Goal: Transaction & Acquisition: Subscribe to service/newsletter

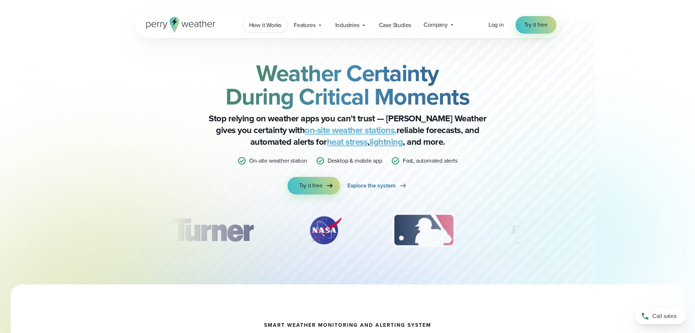
click at [270, 24] on span "How it Works" at bounding box center [265, 25] width 32 height 9
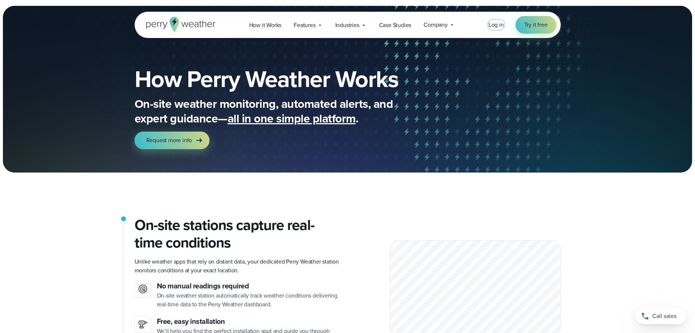
click at [496, 26] on span "Log in" at bounding box center [496, 24] width 15 height 8
click at [541, 24] on span "Try it free" at bounding box center [536, 24] width 23 height 9
